Goal: Contribute content: Add original content to the website for others to see

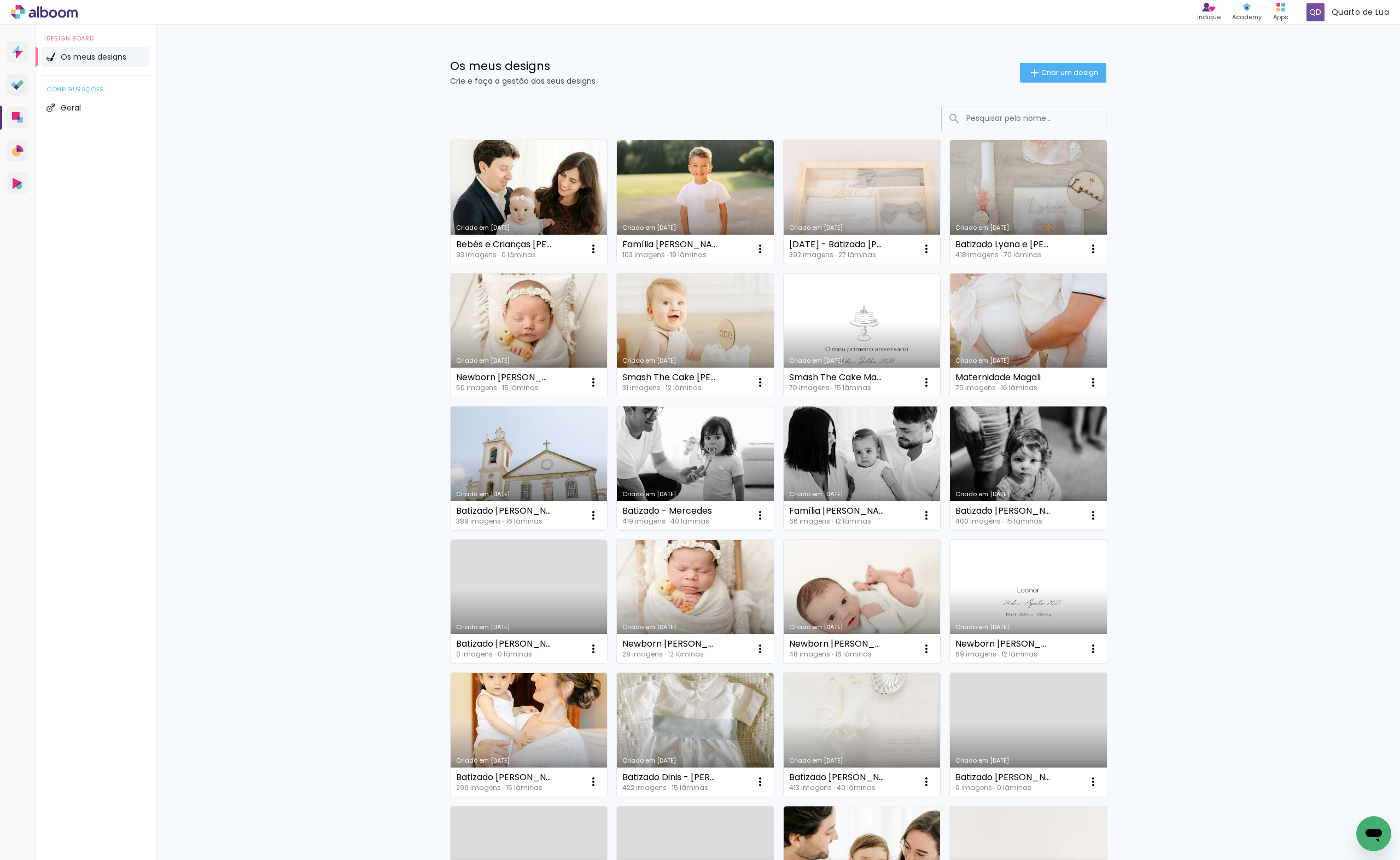
click at [1133, 168] on div "Os meus designs Crie e faça a gestão dos seus designs Criar um design Criado em…" at bounding box center [778, 606] width 1244 height 1163
click at [1073, 181] on link "Criado em [DATE]" at bounding box center [1029, 202] width 157 height 124
click at [1075, 64] on paper-button "Criar um design" at bounding box center [1063, 73] width 87 height 20
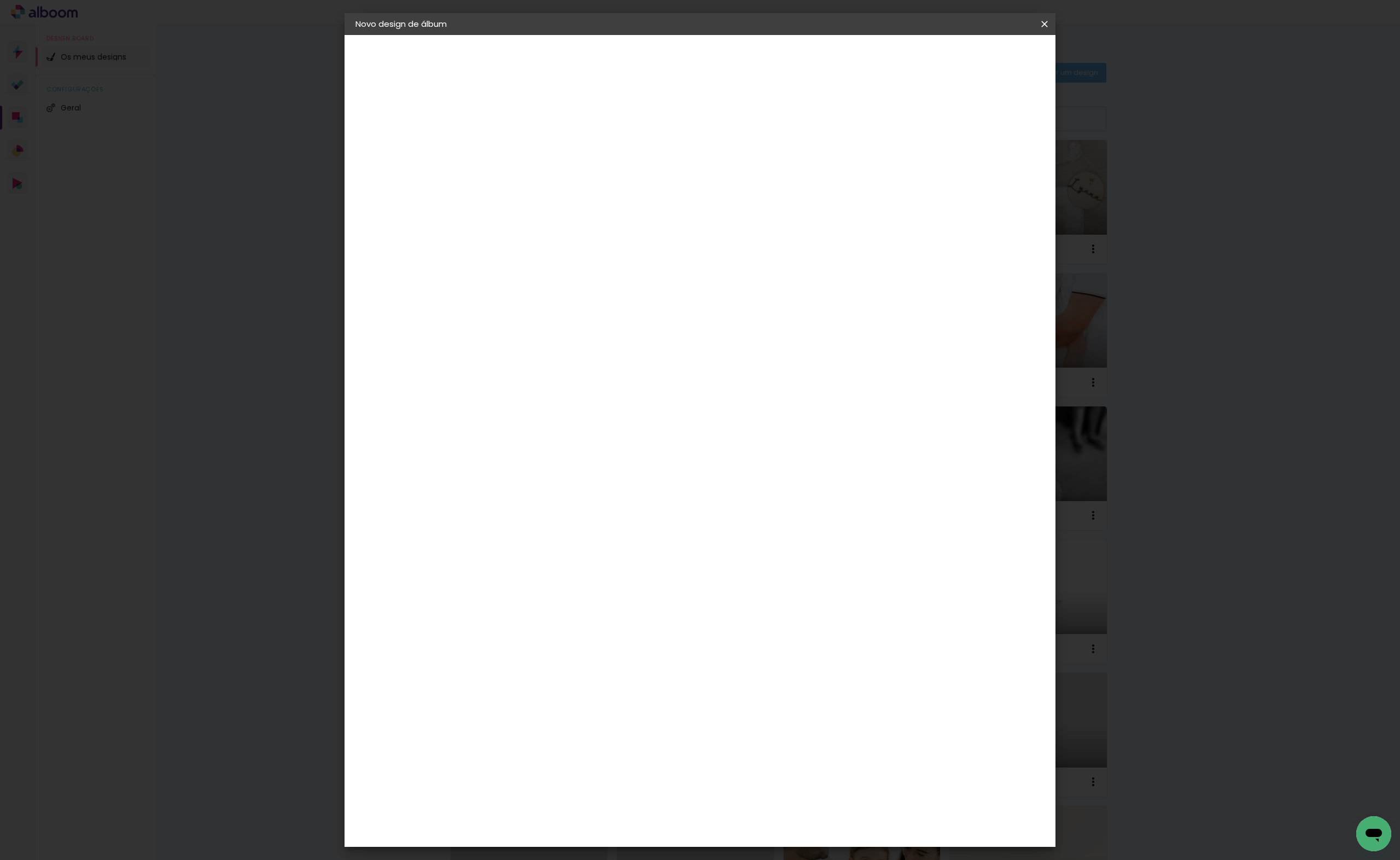
click at [534, 140] on input at bounding box center [534, 147] width 0 height 17
type input "Batizado [PERSON_NAME]"
type paper-input "Batizado [PERSON_NAME]"
click at [0, 0] on slot "Avançar" at bounding box center [0, 0] width 0 height 0
click at [599, 239] on paper-item "DreambooksPro" at bounding box center [551, 247] width 96 height 24
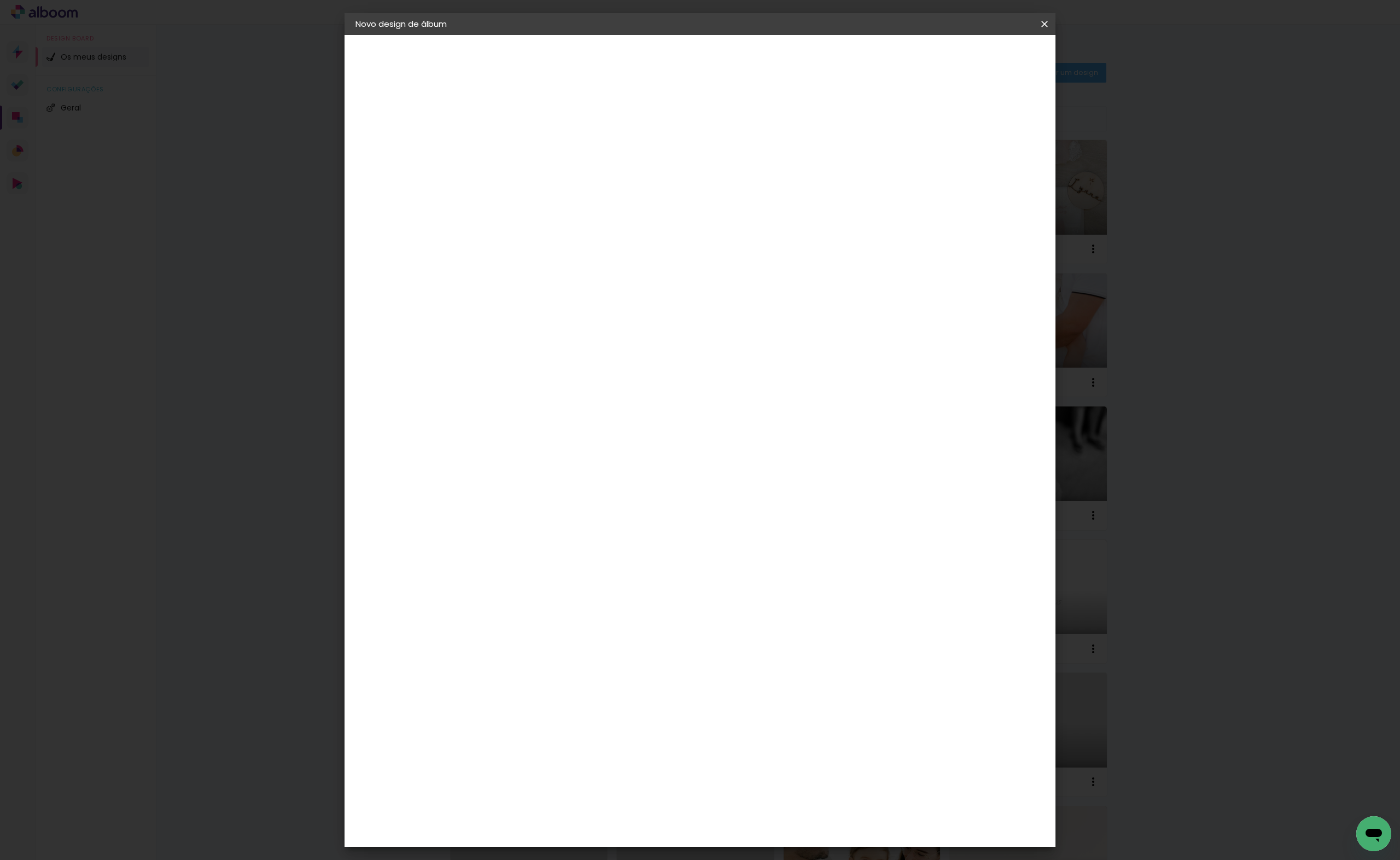
click at [0, 0] on slot "Avançar" at bounding box center [0, 0] width 0 height 0
click at [621, 161] on div "Opções disponíveis Álbum Réplica Pequena Réplica Grande Tamanho Escolha o taman…" at bounding box center [562, 208] width 118 height 205
click at [577, 182] on input "text" at bounding box center [555, 191] width 43 height 17
click at [757, 184] on paper-item "Álbum" at bounding box center [771, 181] width 219 height 22
type input "Álbum"
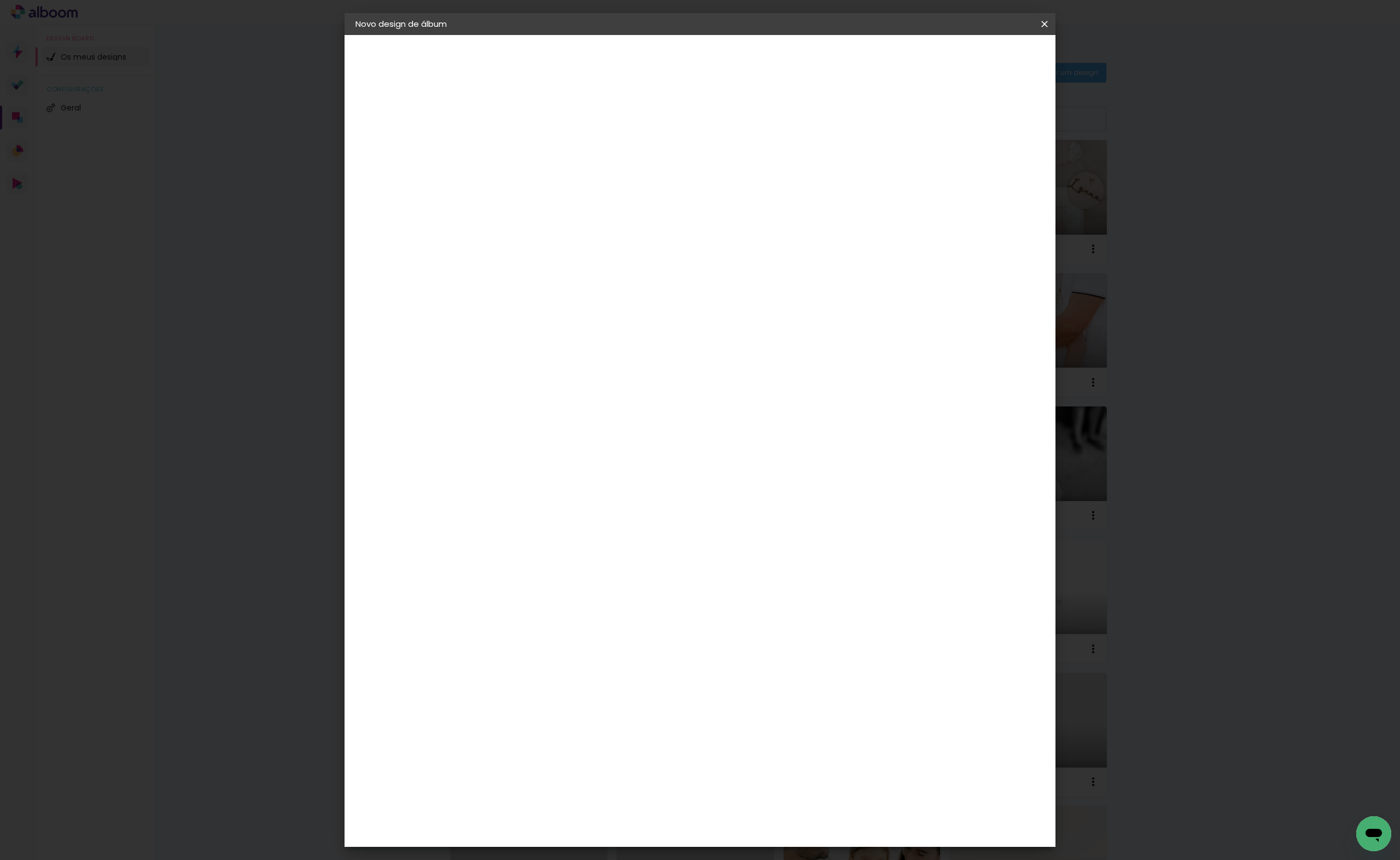
click at [608, 519] on span "25 × 25" at bounding box center [582, 530] width 51 height 22
click at [0, 0] on slot "Avançar" at bounding box center [0, 0] width 0 height 0
click at [976, 61] on span "Iniciar design" at bounding box center [950, 58] width 50 height 8
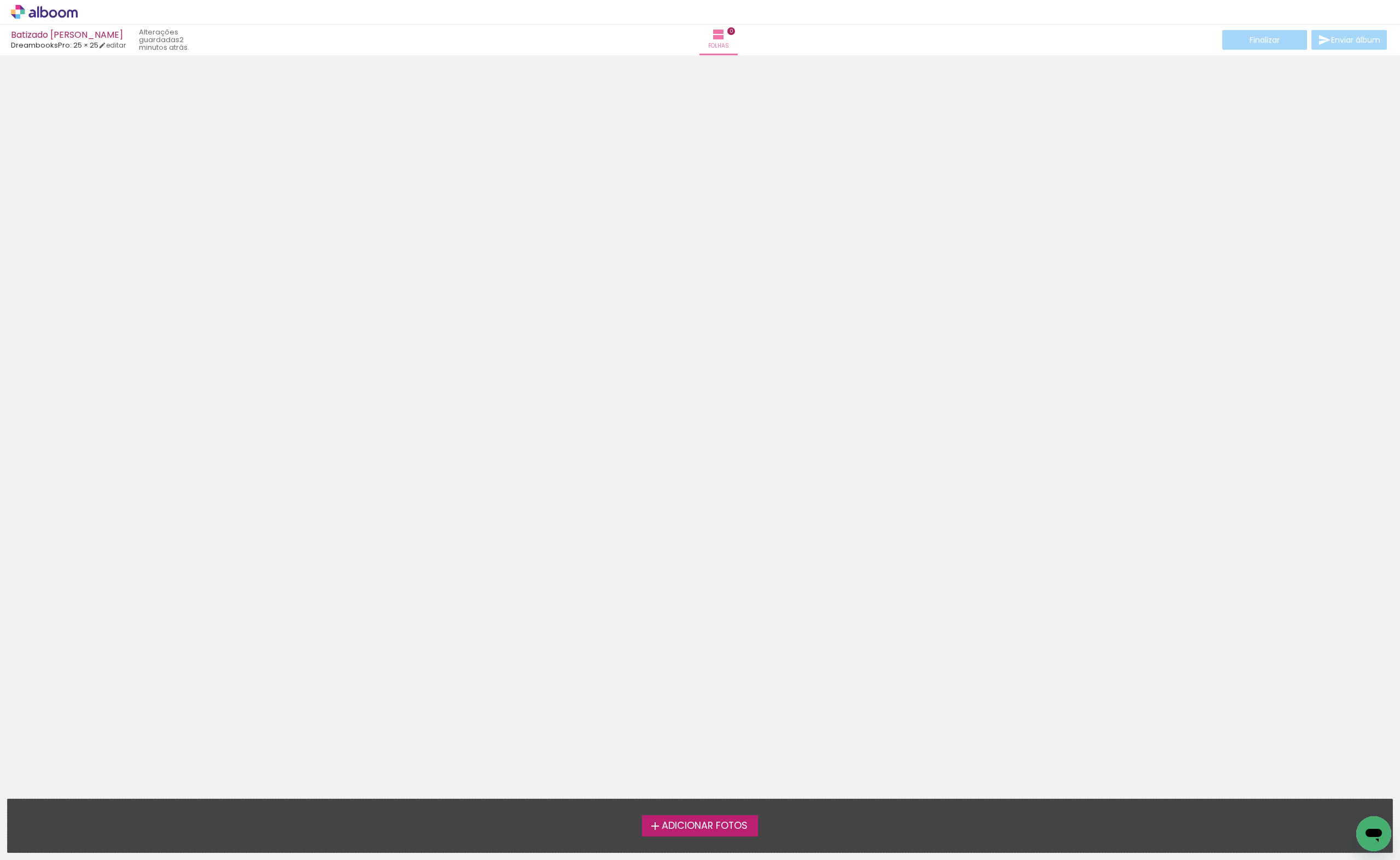
click at [697, 812] on div "Adicionar Fotos Solte as suas fotos aqui..." at bounding box center [700, 826] width 1385 height 53
click at [697, 822] on span "Adicionar Fotos" at bounding box center [705, 826] width 86 height 10
click at [0, 0] on input "file" at bounding box center [0, 0] width 0 height 0
click at [693, 822] on span "Adicionar Fotos" at bounding box center [705, 826] width 86 height 10
click at [0, 0] on input "file" at bounding box center [0, 0] width 0 height 0
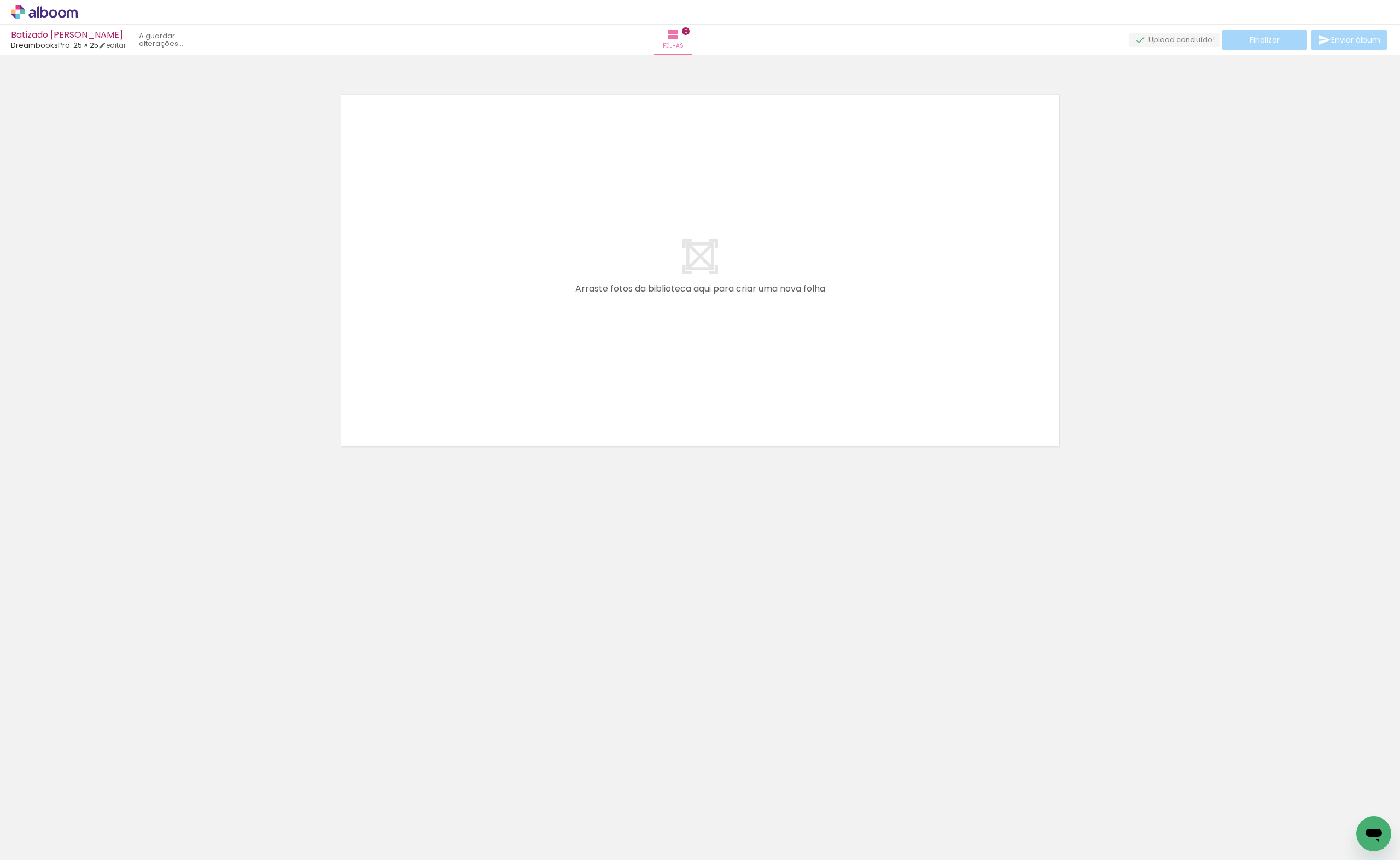
click at [34, 853] on paper-button "Adicionar Fotos" at bounding box center [34, 854] width 53 height 17
click at [0, 0] on input "file" at bounding box center [0, 0] width 0 height 0
click at [699, 558] on neon-animatable "Confirmar Cancelar" at bounding box center [700, 307] width 1400 height 505
click at [57, 843] on paper-button "Adicionar Fotos" at bounding box center [34, 845] width 53 height 17
click at [0, 0] on input "file" at bounding box center [0, 0] width 0 height 0
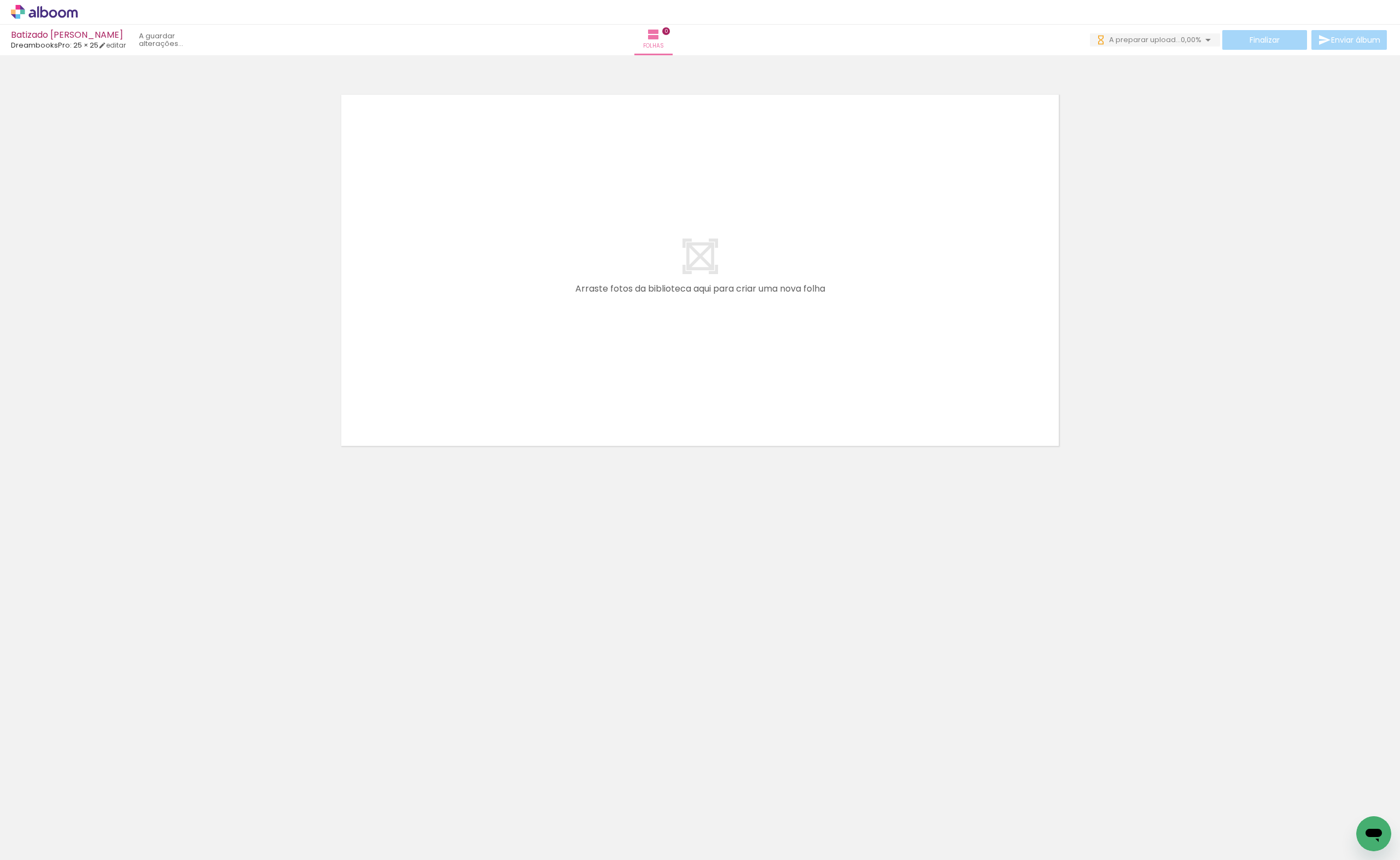
click at [40, 855] on span "Adicionar Fotos" at bounding box center [38, 854] width 33 height 12
click at [0, 0] on input "file" at bounding box center [0, 0] width 0 height 0
click at [31, 847] on paper-button "Adicionar Fotos" at bounding box center [34, 854] width 53 height 17
click at [0, 0] on input "file" at bounding box center [0, 0] width 0 height 0
click at [45, 845] on paper-button "Adicionar Fotos" at bounding box center [34, 854] width 53 height 17
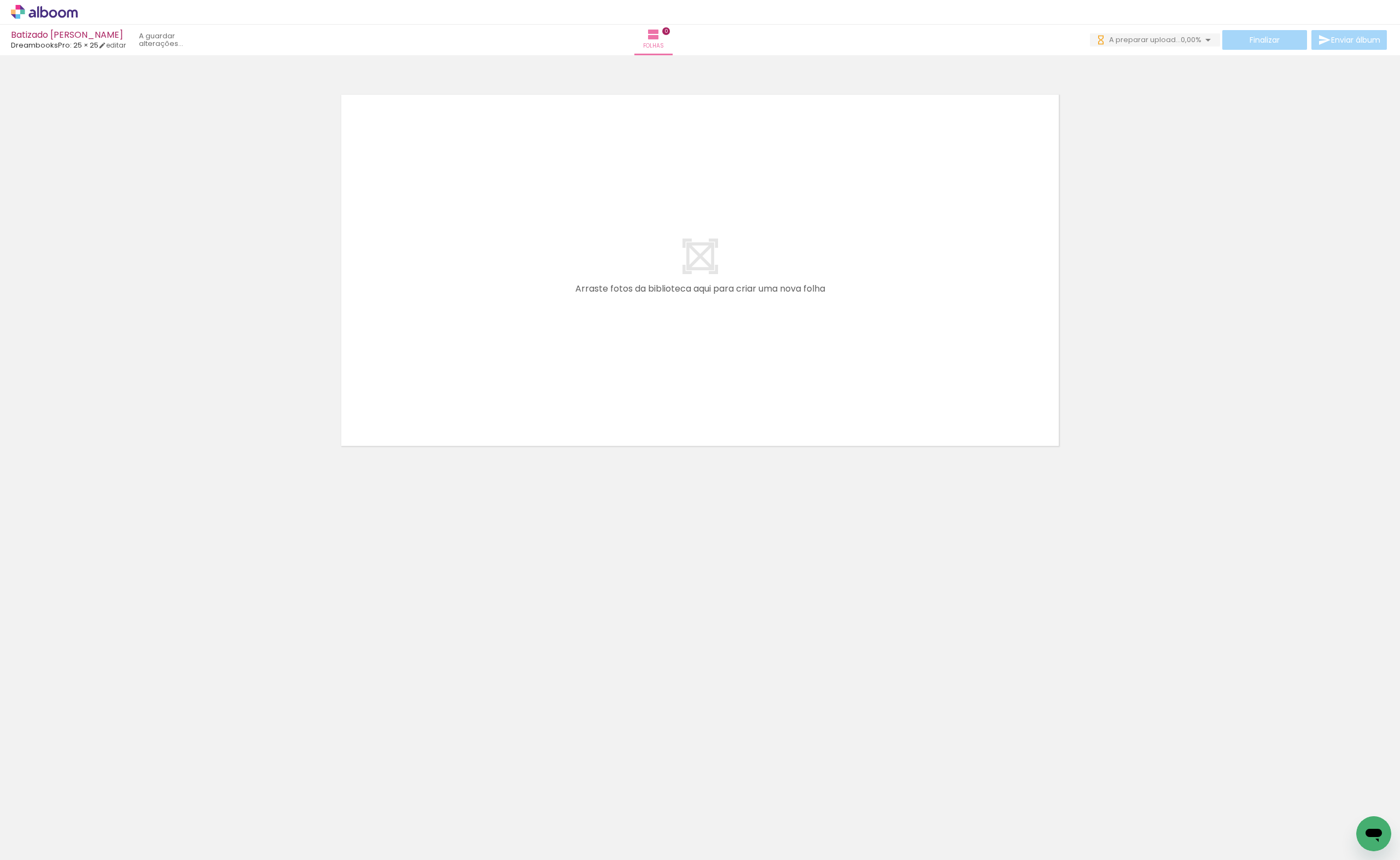
click at [0, 0] on input "file" at bounding box center [0, 0] width 0 height 0
click at [36, 852] on span "Adicionar Fotos" at bounding box center [38, 854] width 33 height 12
click at [0, 0] on input "file" at bounding box center [0, 0] width 0 height 0
click at [57, 839] on paper-button "Adicionar Fotos" at bounding box center [34, 845] width 53 height 17
click at [0, 0] on input "file" at bounding box center [0, 0] width 0 height 0
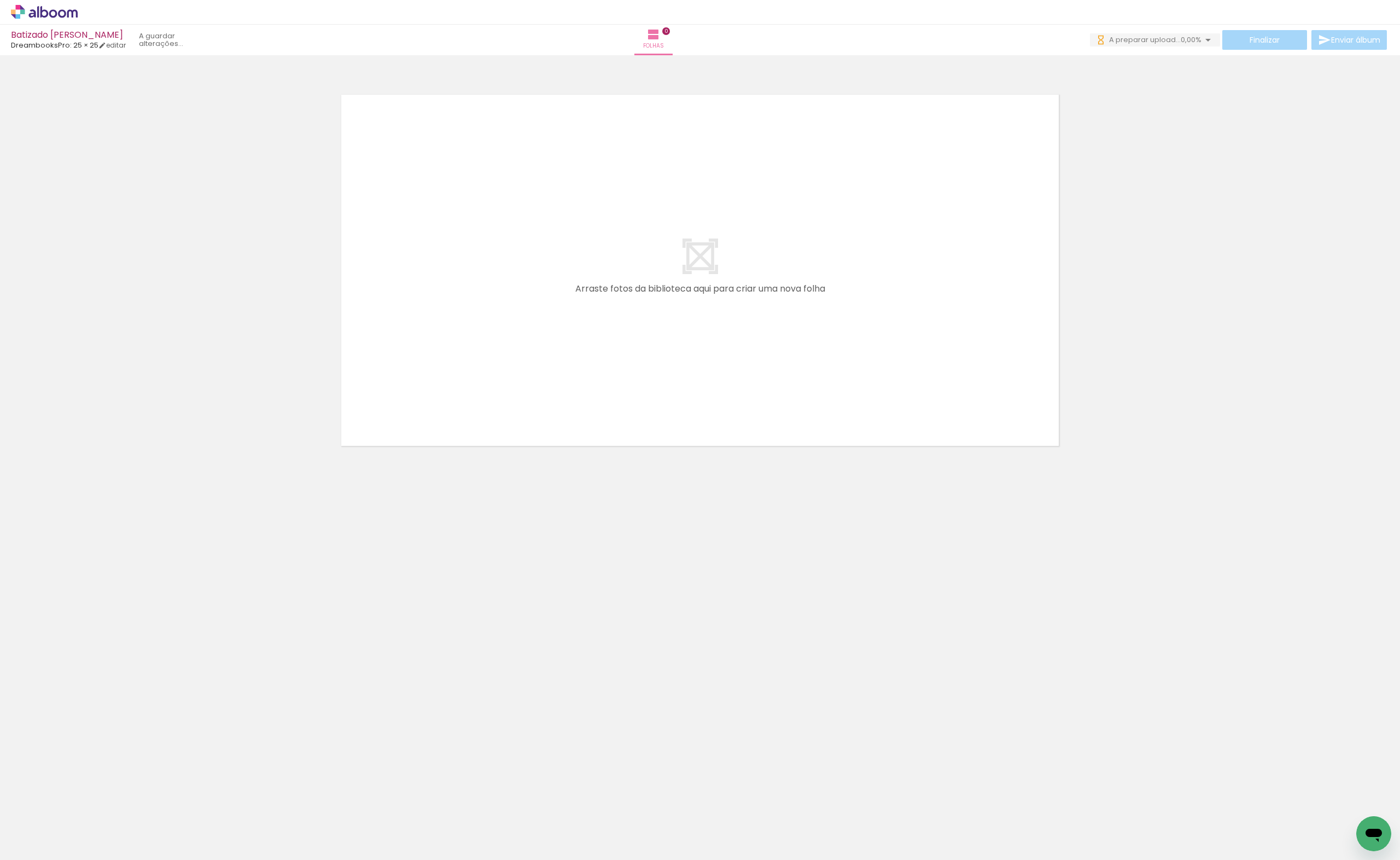
click at [26, 838] on paper-button "Adicionar Fotos" at bounding box center [34, 845] width 53 height 17
click at [0, 0] on input "file" at bounding box center [0, 0] width 0 height 0
drag, startPoint x: 107, startPoint y: 829, endPoint x: 506, endPoint y: 263, distance: 692.5
click at [506, 263] on quentale-workspace at bounding box center [700, 430] width 1400 height 860
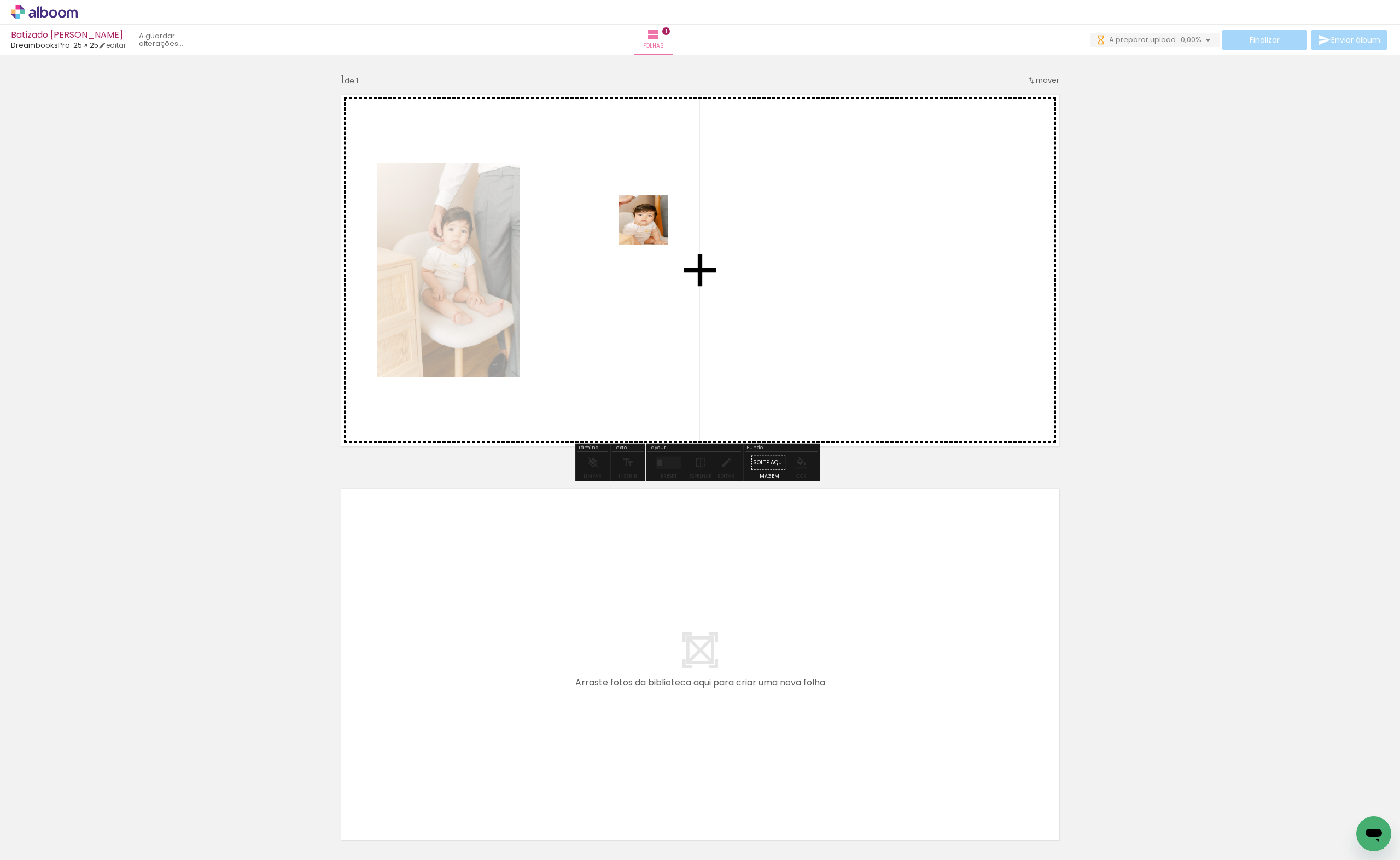
drag, startPoint x: 231, startPoint y: 827, endPoint x: 405, endPoint y: 745, distance: 192.4
click at [700, 168] on quentale-workspace at bounding box center [700, 430] width 1400 height 860
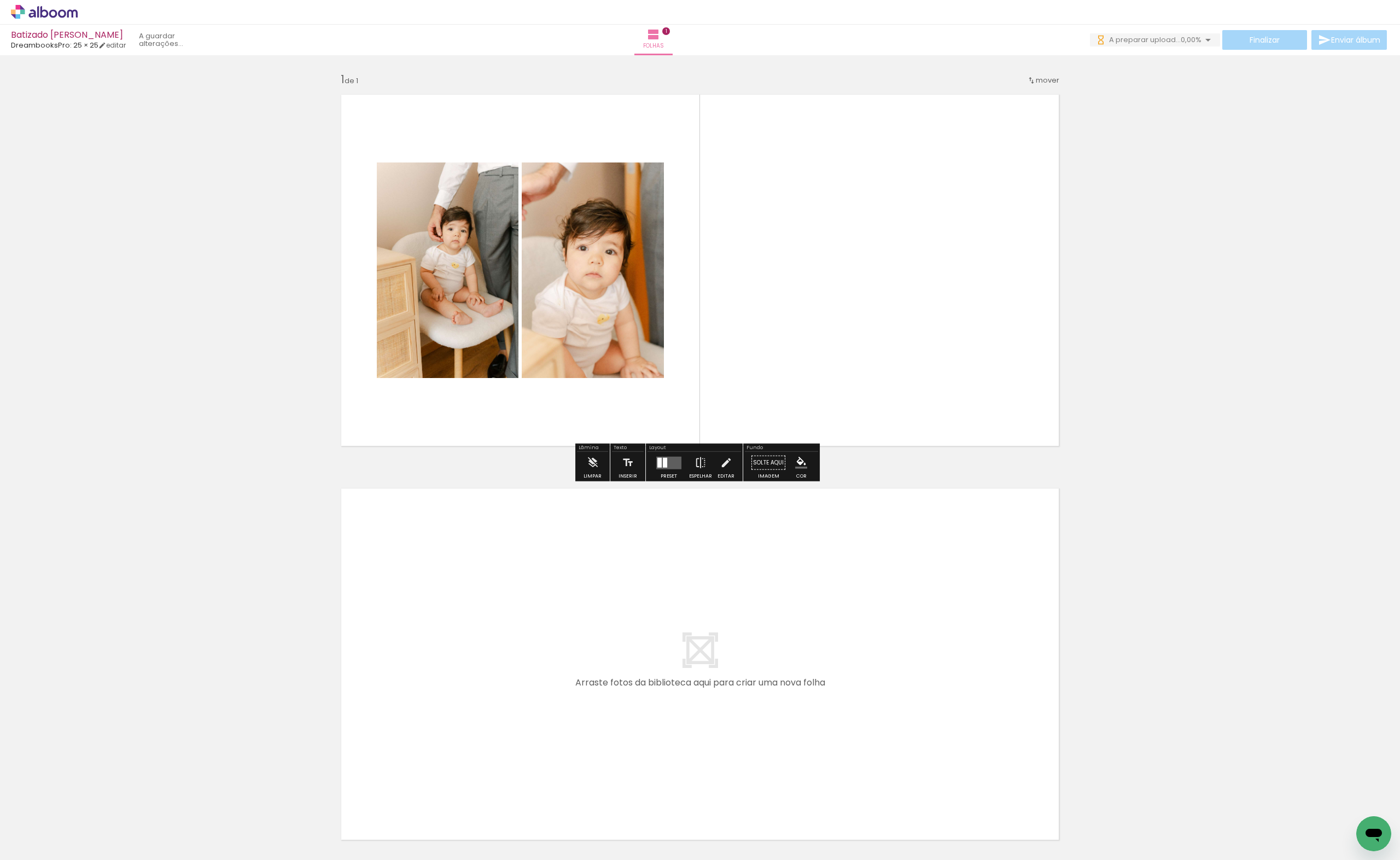
drag, startPoint x: 363, startPoint y: 819, endPoint x: 552, endPoint y: 349, distance: 506.6
click at [552, 349] on quentale-workspace at bounding box center [700, 430] width 1400 height 860
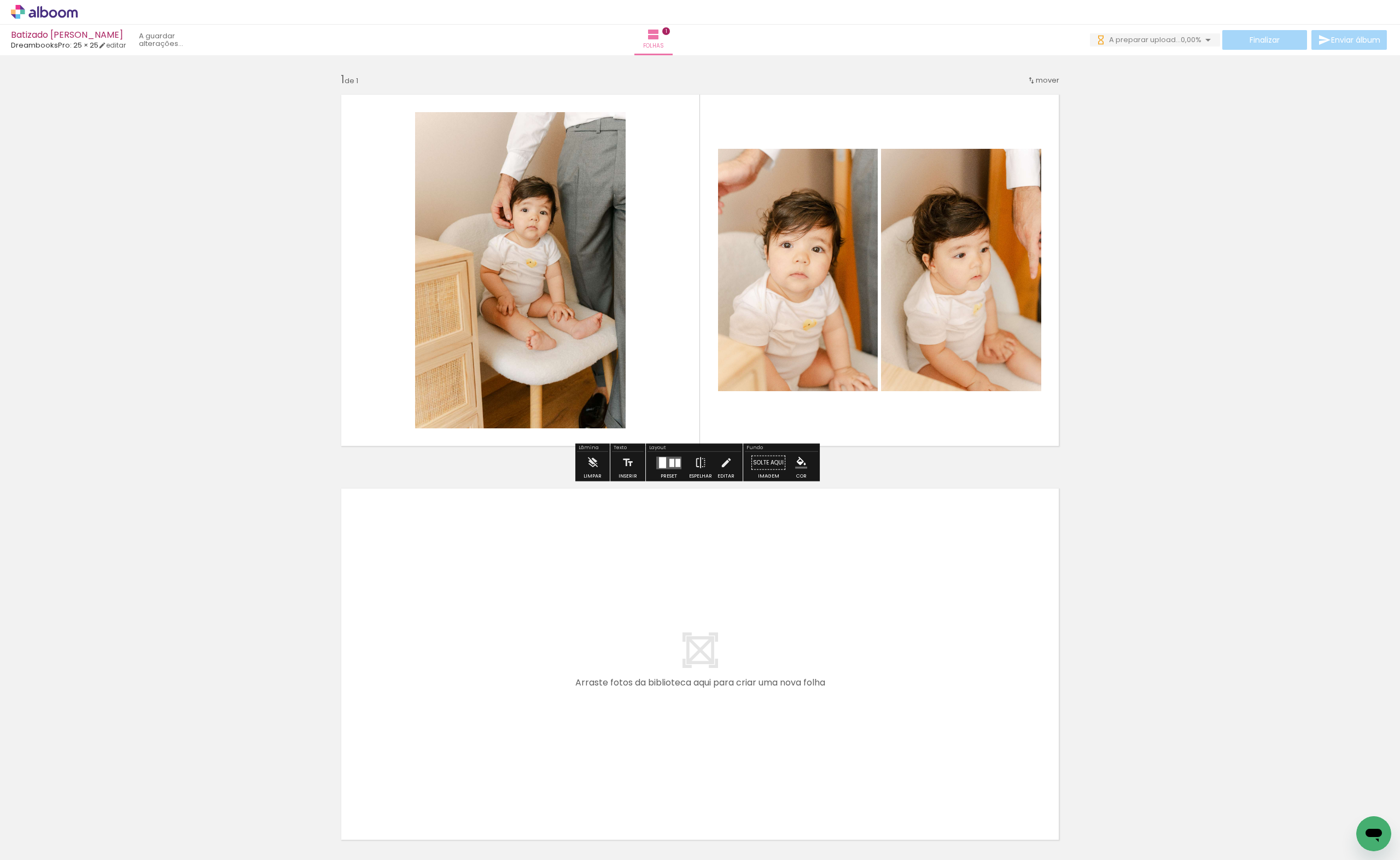
drag, startPoint x: 174, startPoint y: 818, endPoint x: 361, endPoint y: 802, distance: 187.7
click at [513, 567] on quentale-workspace at bounding box center [700, 430] width 1400 height 860
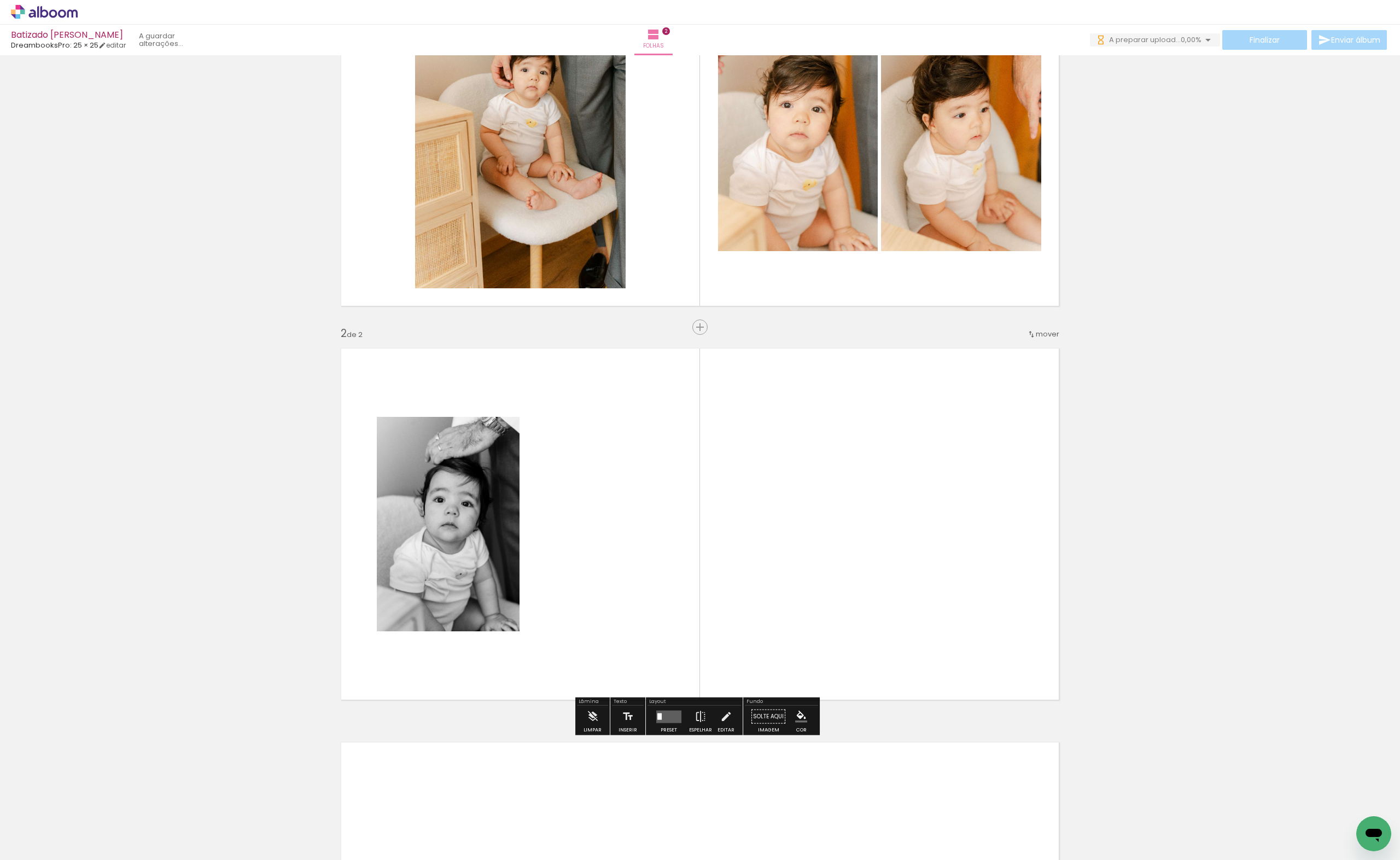
scroll to position [241, 0]
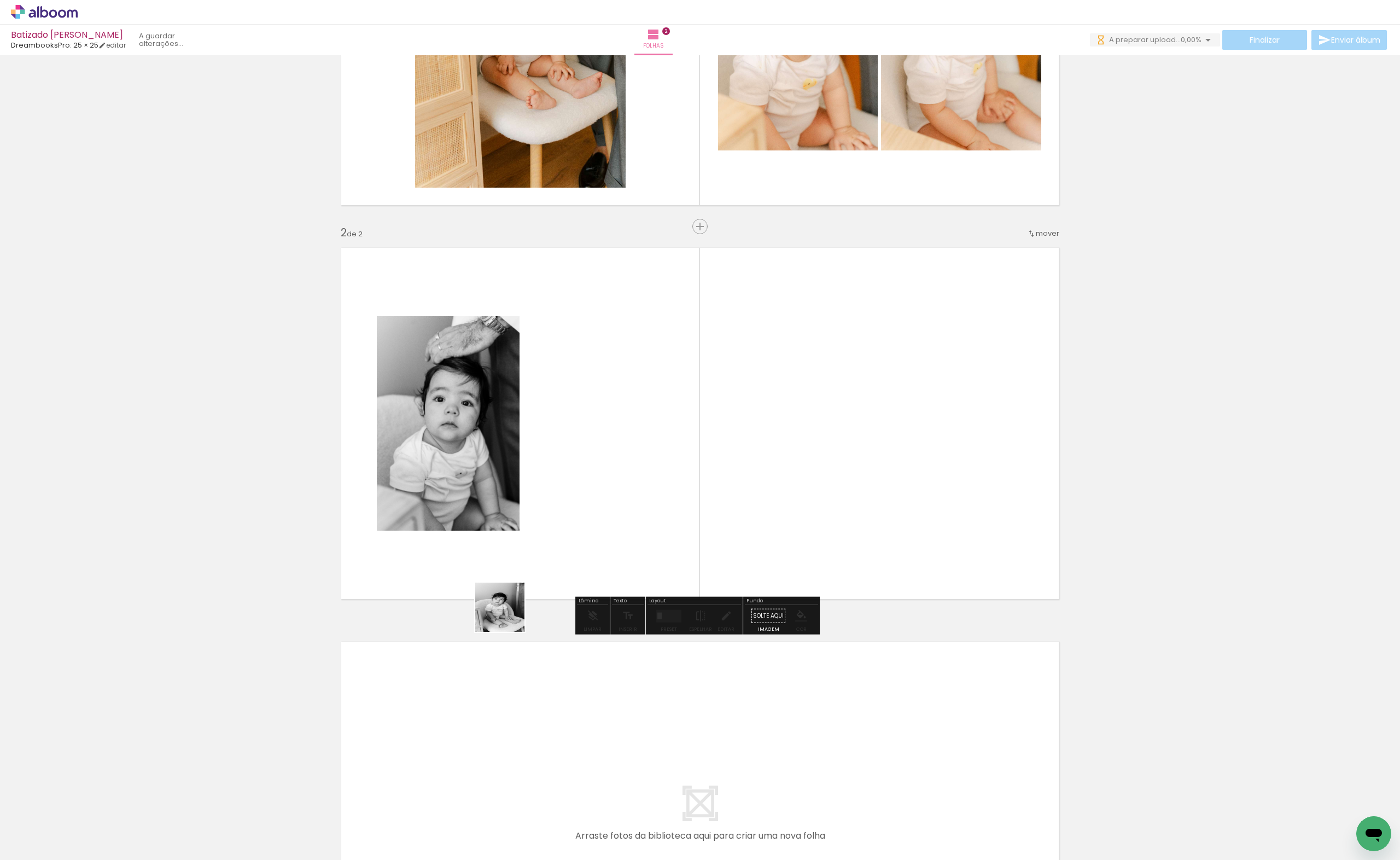
drag, startPoint x: 307, startPoint y: 812, endPoint x: 709, endPoint y: 451, distance: 540.3
click at [709, 451] on quentale-workspace at bounding box center [700, 430] width 1400 height 860
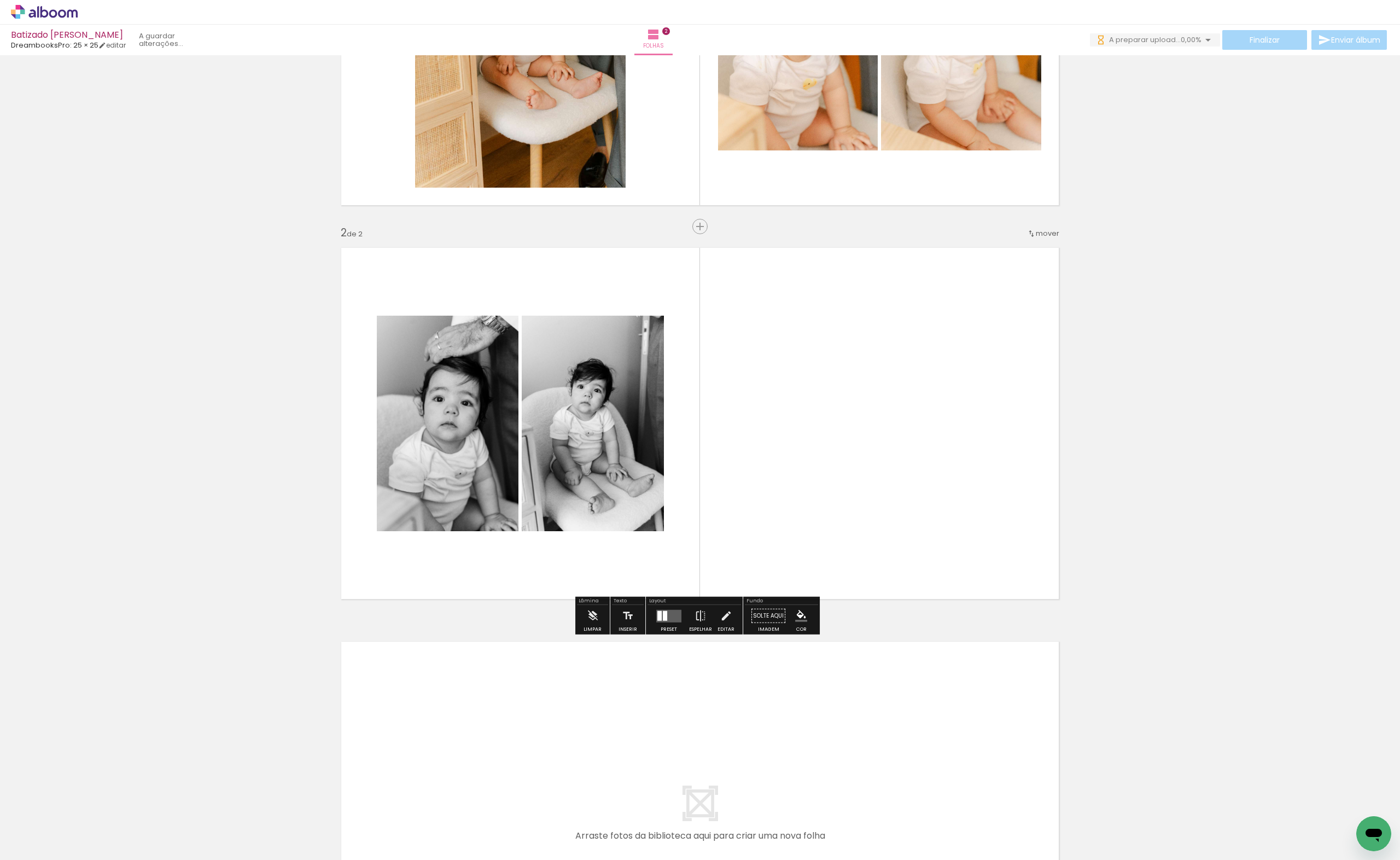
scroll to position [0, 0]
drag, startPoint x: 417, startPoint y: 833, endPoint x: 491, endPoint y: 820, distance: 75.1
click at [473, 727] on quentale-workspace at bounding box center [700, 430] width 1400 height 860
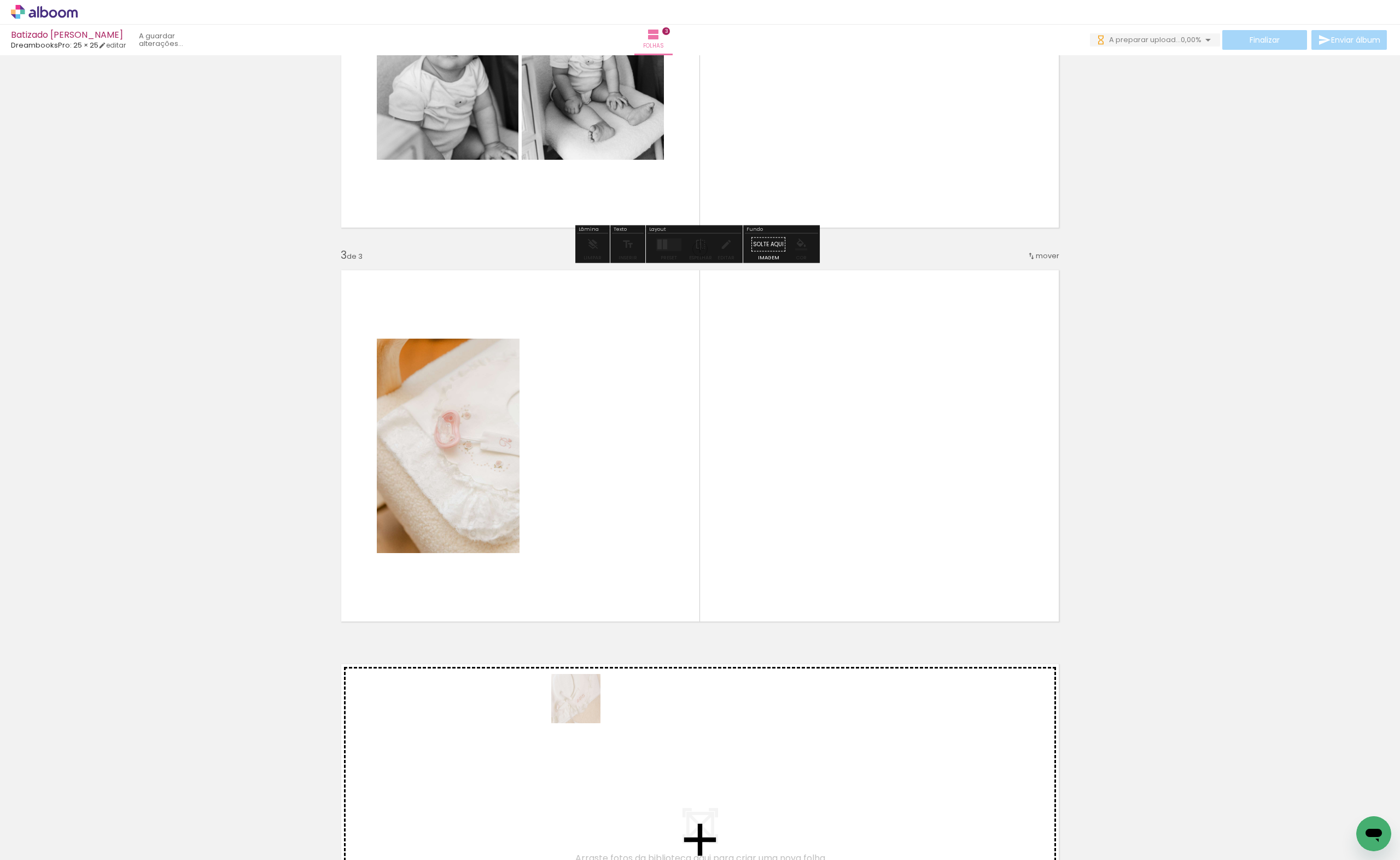
scroll to position [635, 0]
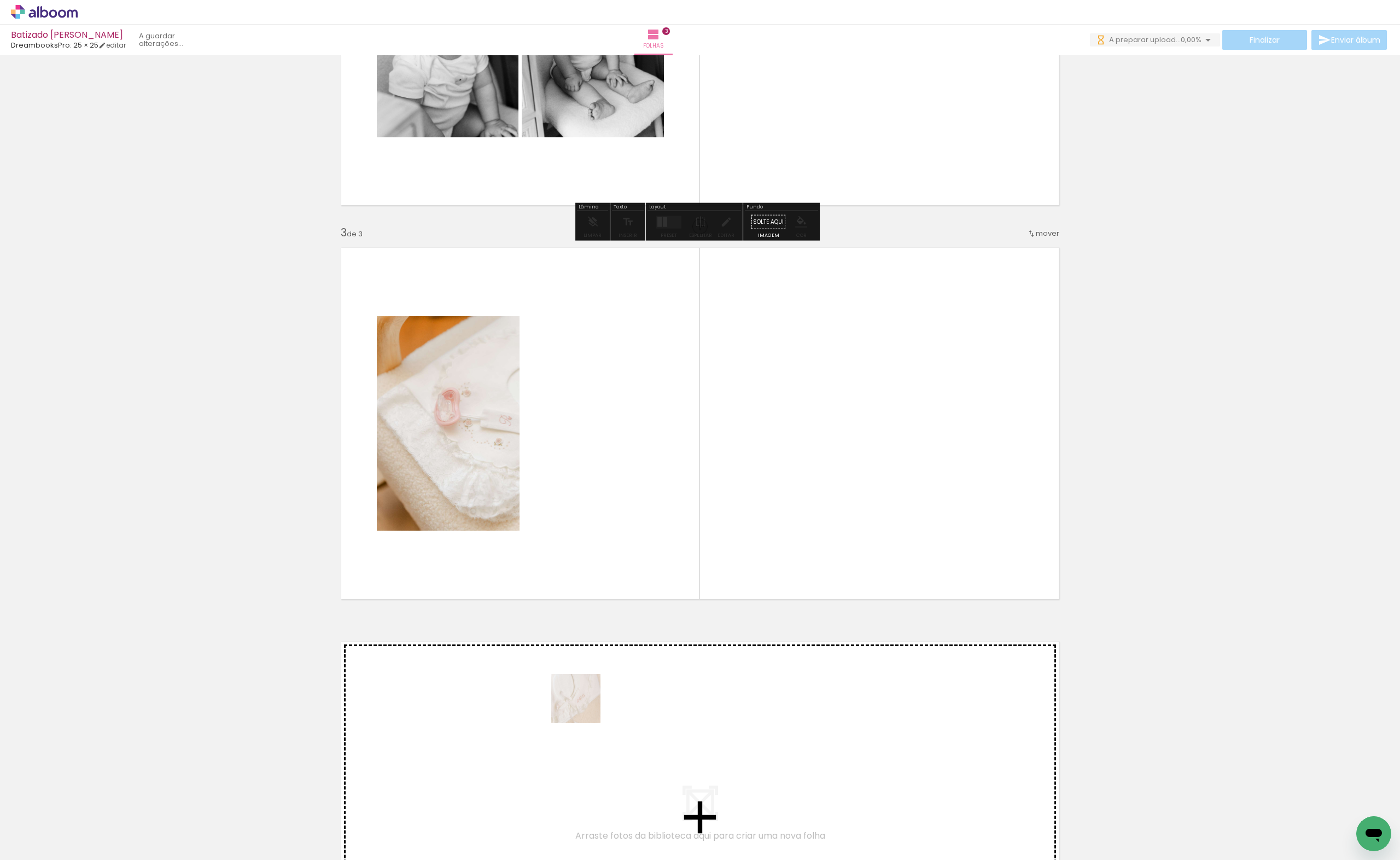
drag, startPoint x: 492, startPoint y: 821, endPoint x: 719, endPoint y: 503, distance: 390.7
click at [719, 503] on quentale-workspace at bounding box center [700, 430] width 1400 height 860
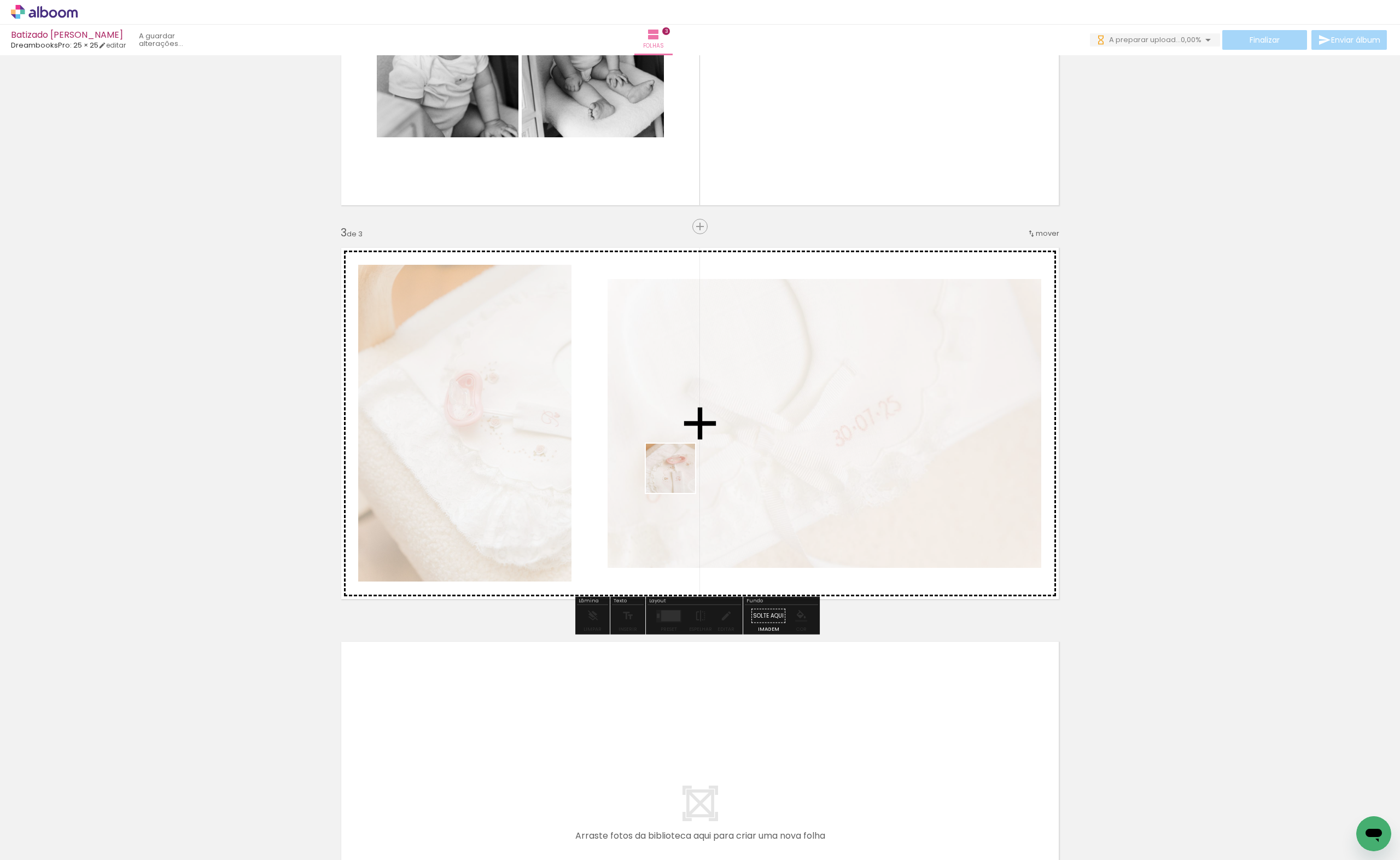
drag, startPoint x: 592, startPoint y: 725, endPoint x: 676, endPoint y: 483, distance: 256.2
click at [679, 476] on quentale-workspace at bounding box center [700, 430] width 1400 height 860
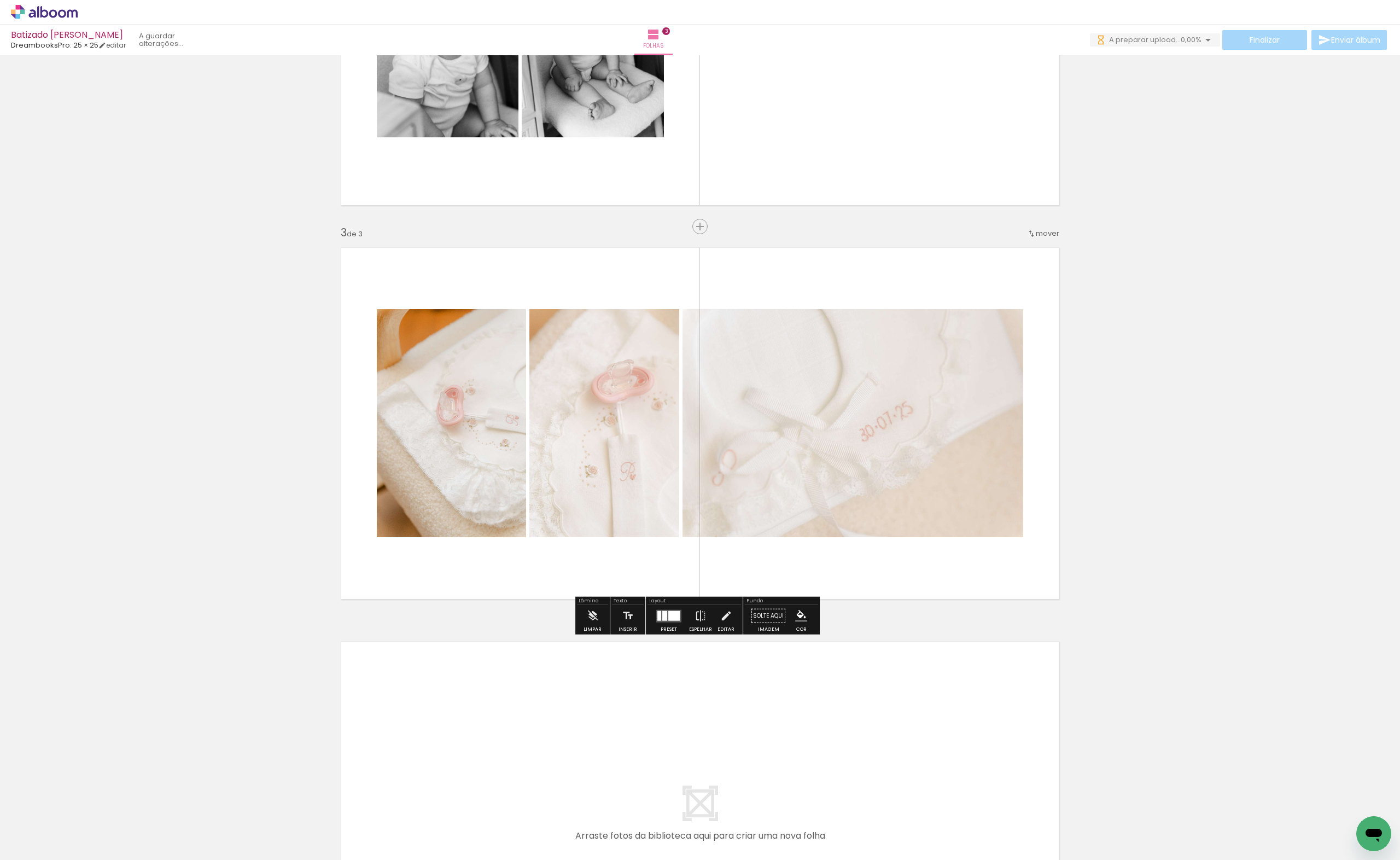
drag, startPoint x: 605, startPoint y: 815, endPoint x: 595, endPoint y: 727, distance: 88.6
click at [595, 727] on quentale-workspace at bounding box center [700, 430] width 1400 height 860
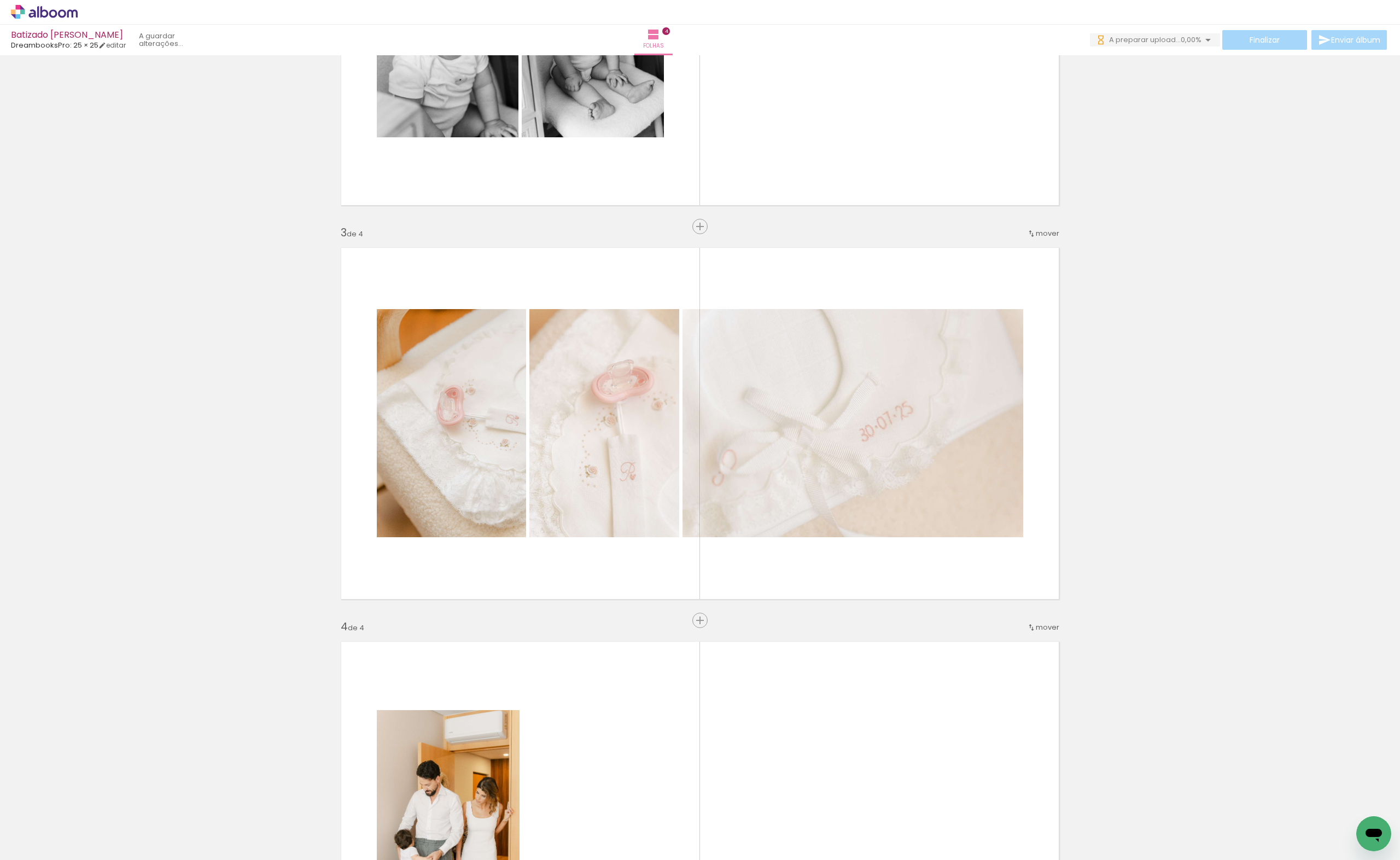
scroll to position [1029, 0]
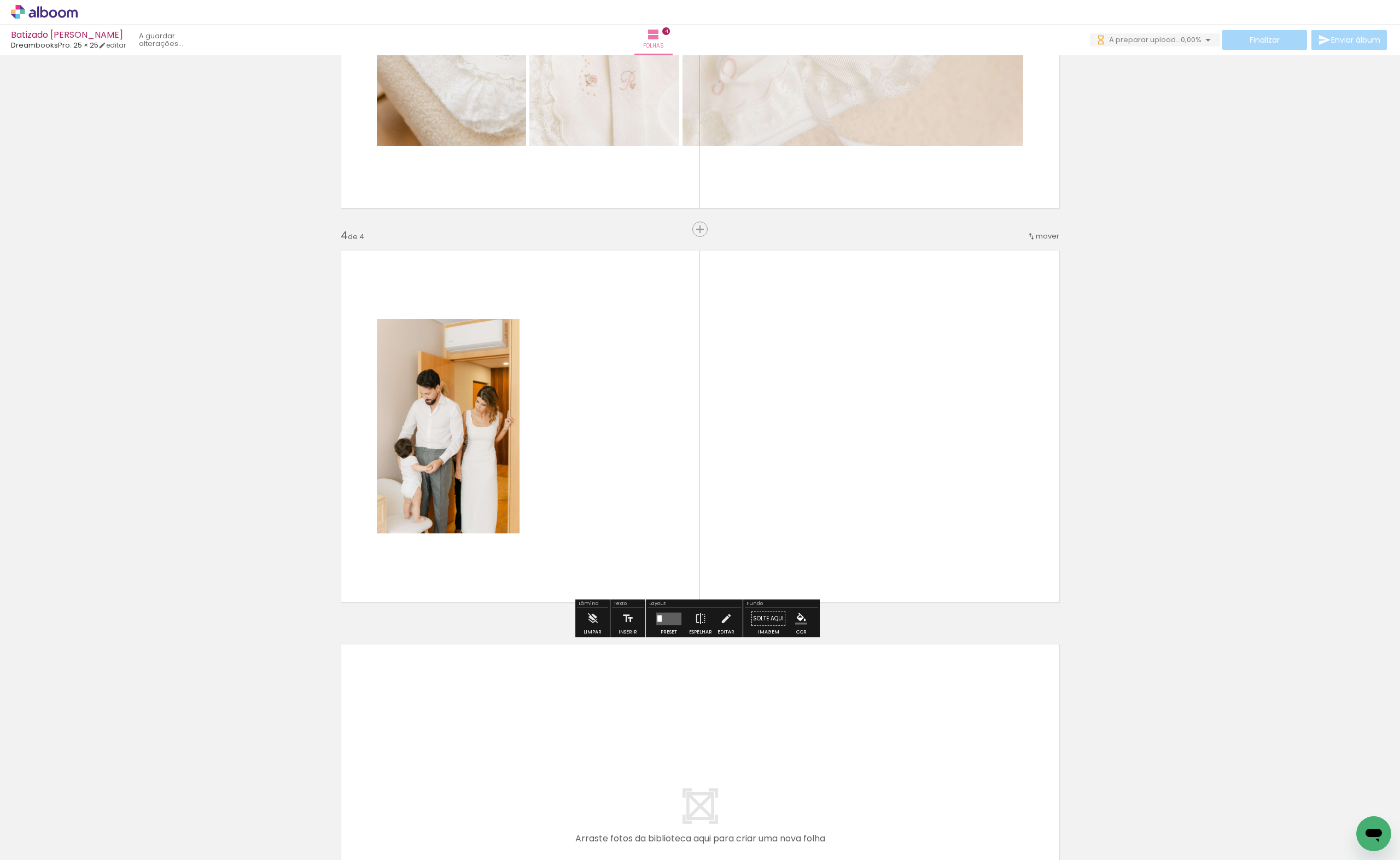
drag, startPoint x: 668, startPoint y: 837, endPoint x: 706, endPoint y: 578, distance: 261.8
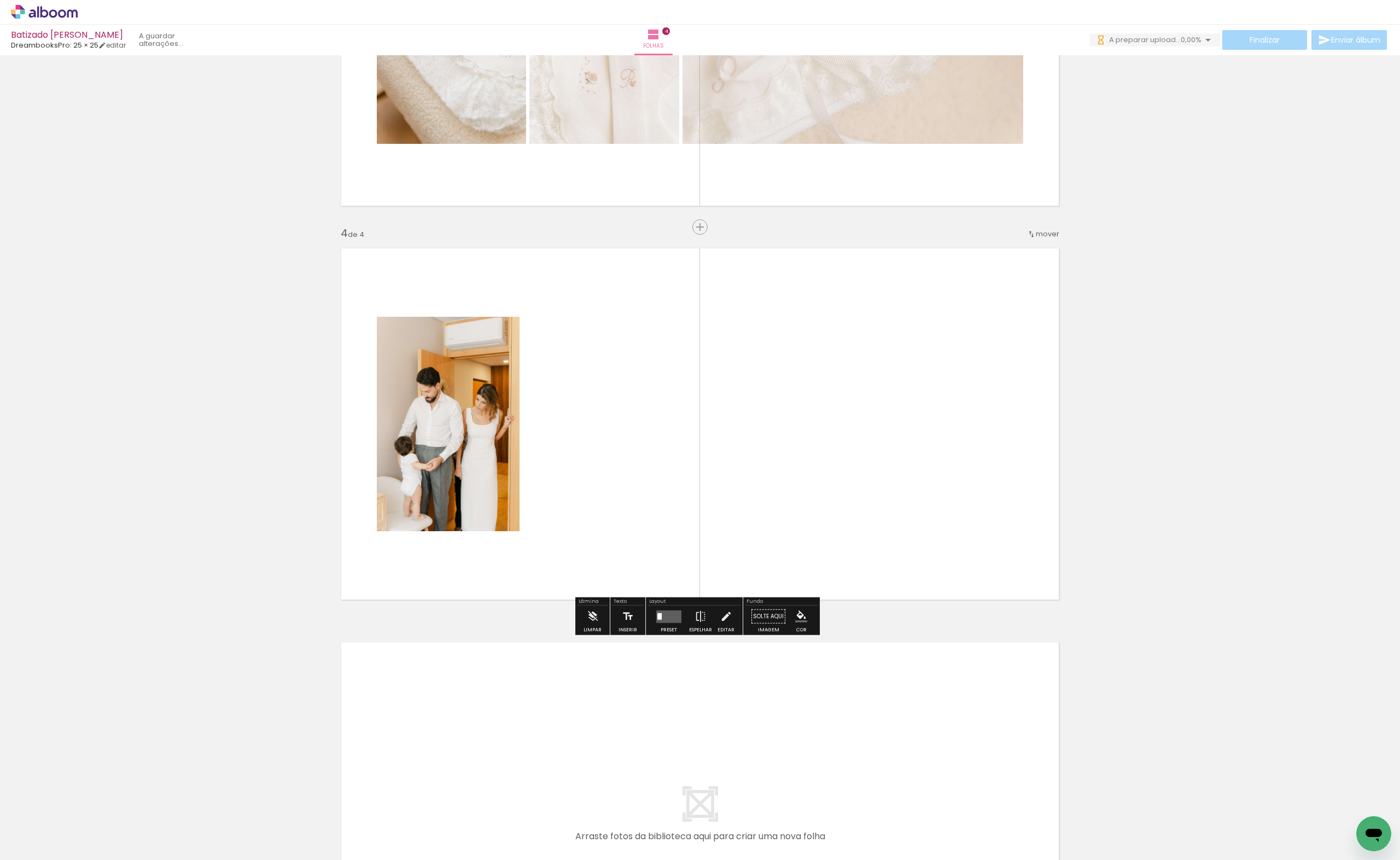
click at [701, 526] on quentale-workspace at bounding box center [700, 430] width 1400 height 860
